Goal: Transaction & Acquisition: Purchase product/service

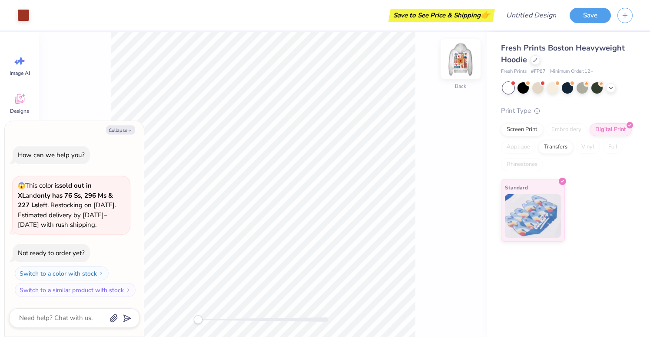
click at [459, 62] on img at bounding box center [460, 59] width 35 height 35
type textarea "x"
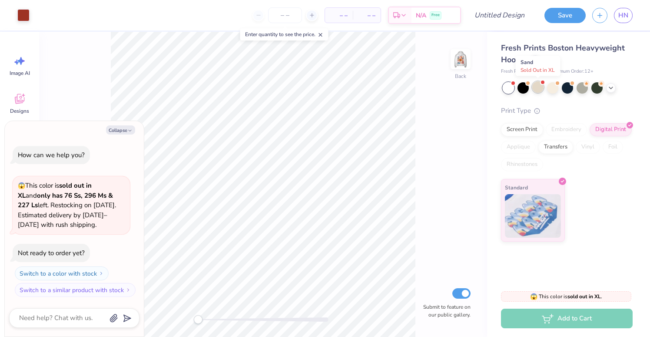
click at [538, 90] on div at bounding box center [538, 86] width 11 height 11
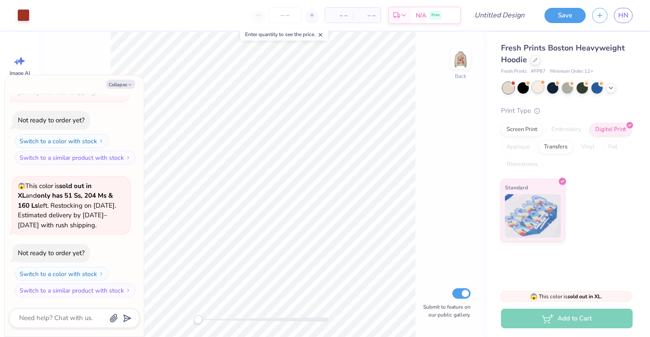
click at [536, 93] on div "Fresh Prints Boston Heavyweight Hoodie Fresh Prints # FP87 Minimum Order: 12 + …" at bounding box center [567, 141] width 132 height 199
click at [537, 91] on div at bounding box center [538, 86] width 11 height 11
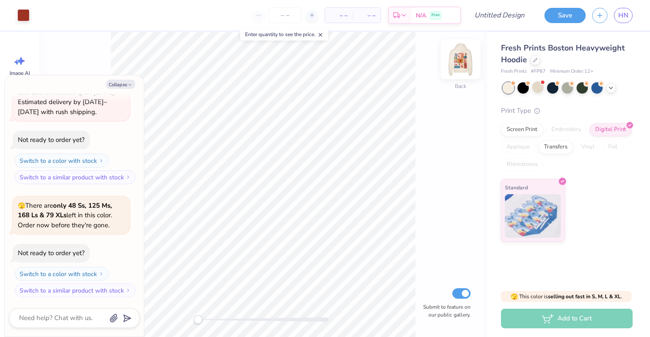
click at [456, 63] on img at bounding box center [460, 59] width 35 height 35
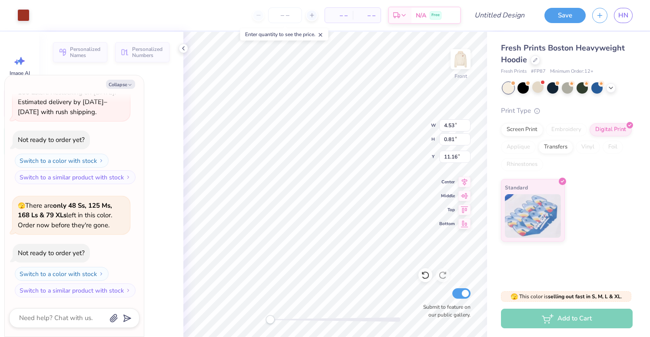
type textarea "x"
type input "4.53"
type input "0.81"
type input "11.16"
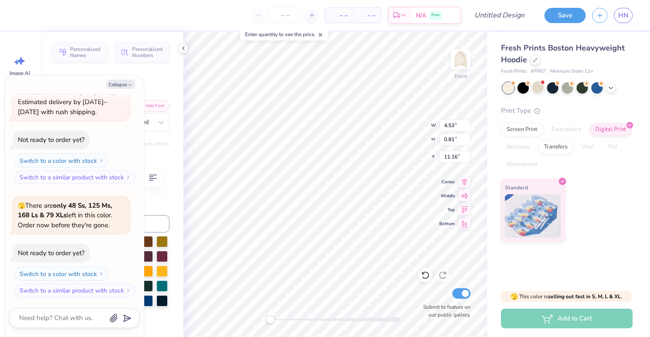
type textarea "x"
type textarea "H"
type textarea "x"
type textarea "Han"
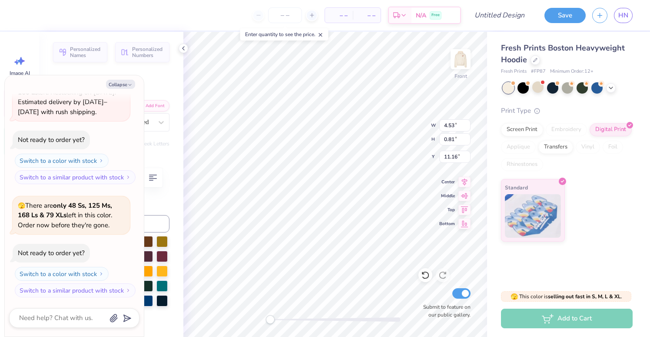
type textarea "x"
type textarea "Hanna"
type textarea "x"
type textarea "Hann"
type textarea "x"
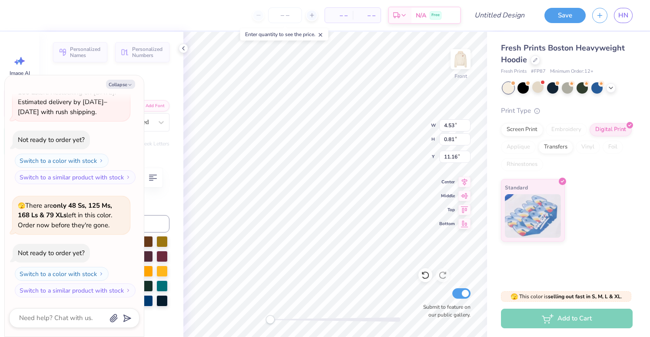
type textarea "Han"
type textarea "x"
type textarea "Ha"
type textarea "x"
type textarea "H"
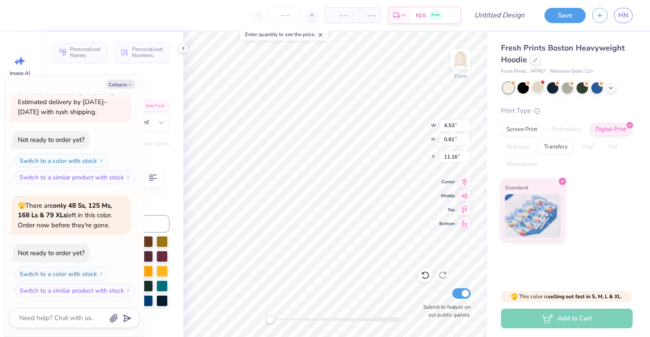
type textarea "x"
type textarea "B"
type textarea "x"
type textarea "Bel"
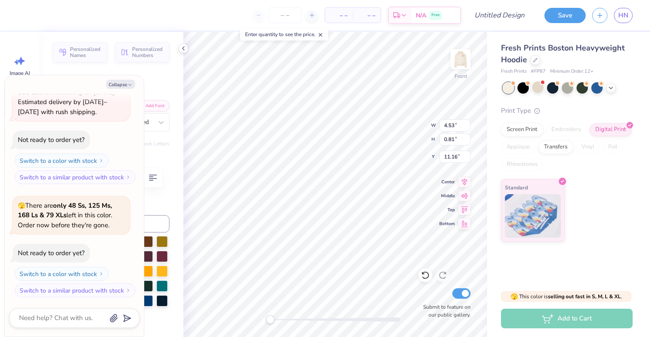
type textarea "x"
type textarea "Bell"
type textarea "x"
type textarea "Bel"
type textarea "x"
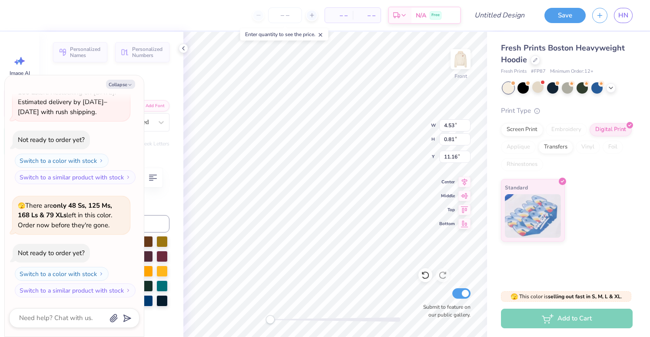
type textarea "Be"
type textarea "x"
type textarea "B"
type textarea "x"
type textarea "BEL"
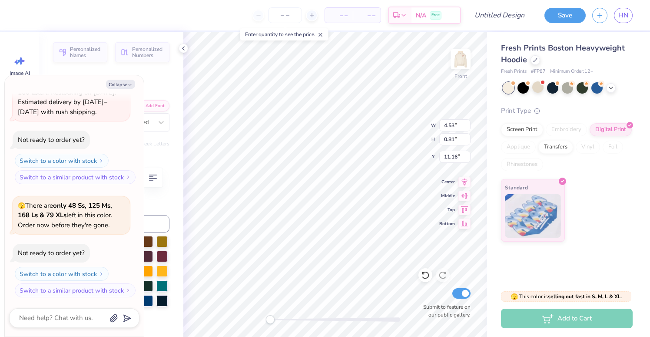
type textarea "x"
type textarea "BELL"
type textarea "x"
type textarea "BELLE"
type textarea "x"
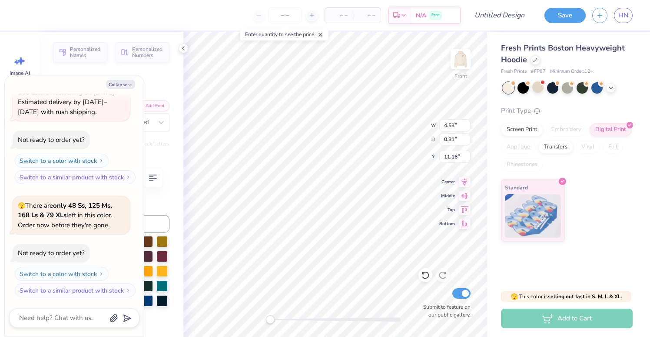
type textarea "BELLE T"
type textarea "x"
type textarea "BELLE TON"
type textarea "x"
type textarea "BELLE TONE"
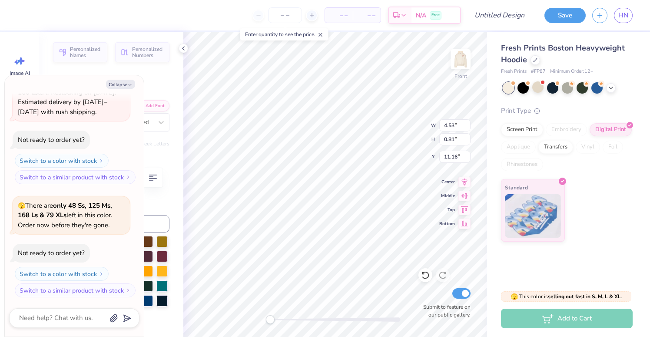
type textarea "x"
type textarea "BELLE TONES"
type textarea "x"
